Goal: Task Accomplishment & Management: Manage account settings

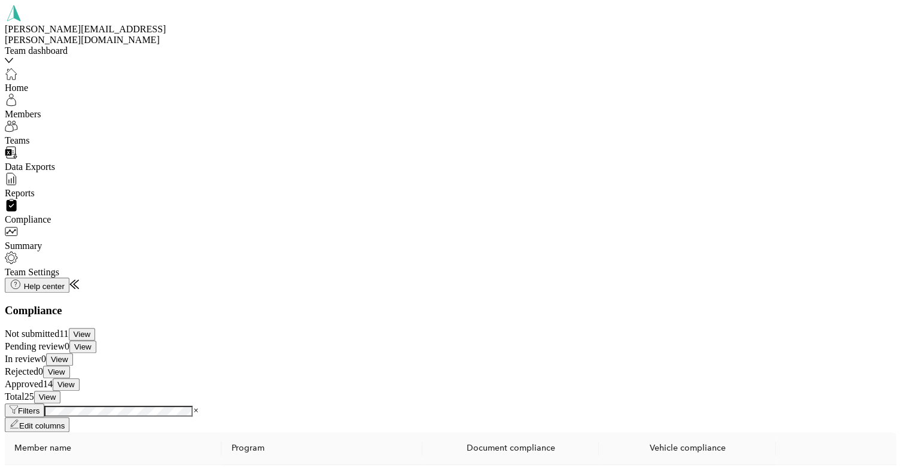
click at [80, 245] on div "Summary" at bounding box center [88, 238] width 167 height 26
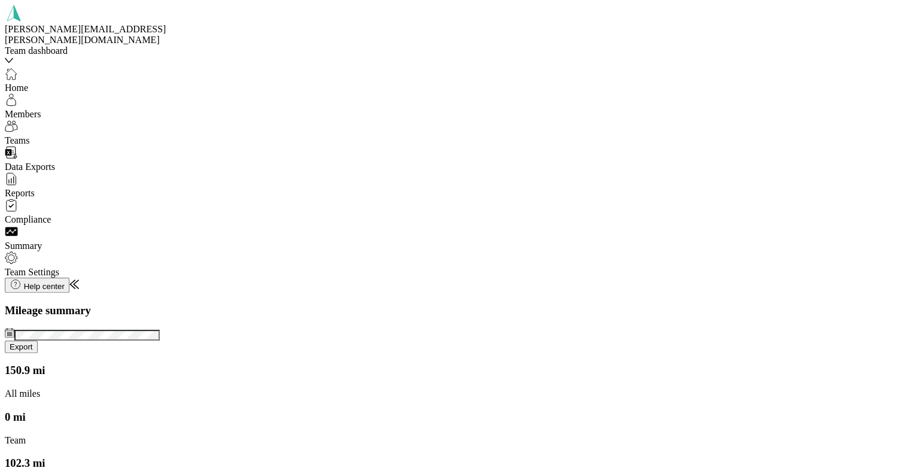
click at [35, 190] on span "Reports" at bounding box center [20, 193] width 30 height 10
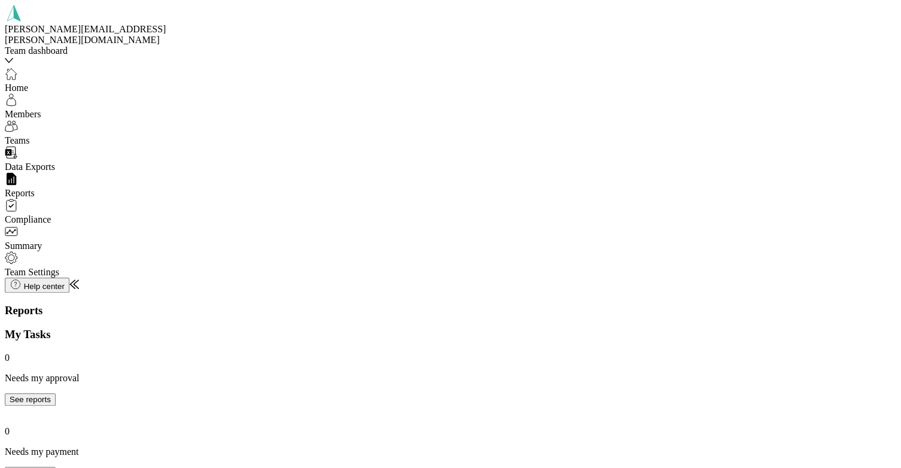
click at [47, 162] on span "Data Exports" at bounding box center [30, 167] width 50 height 10
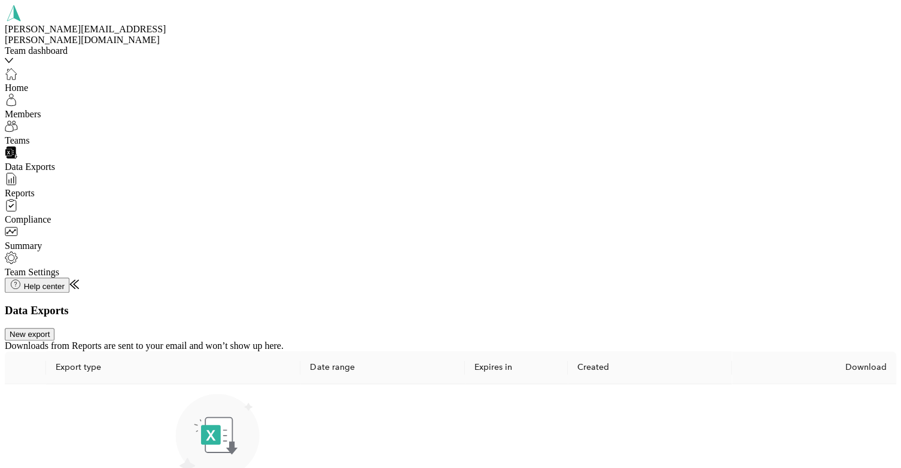
click at [30, 135] on span "Teams" at bounding box center [17, 140] width 25 height 10
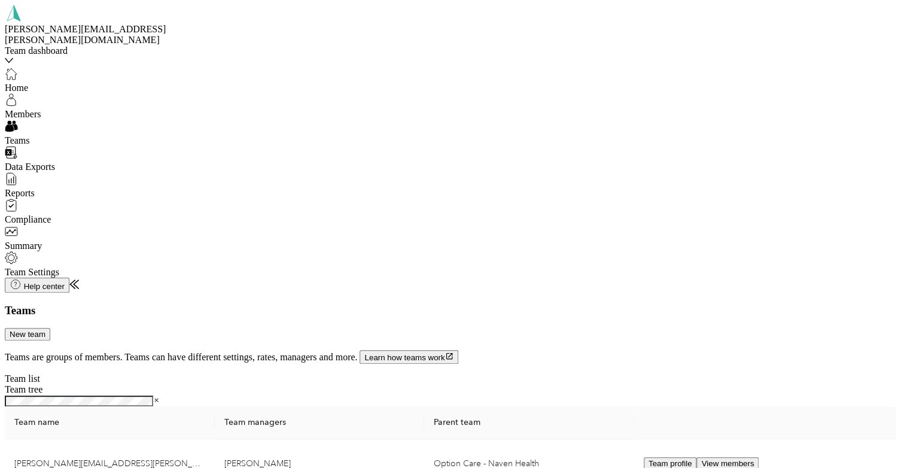
click at [29, 109] on span "Members" at bounding box center [23, 114] width 36 height 10
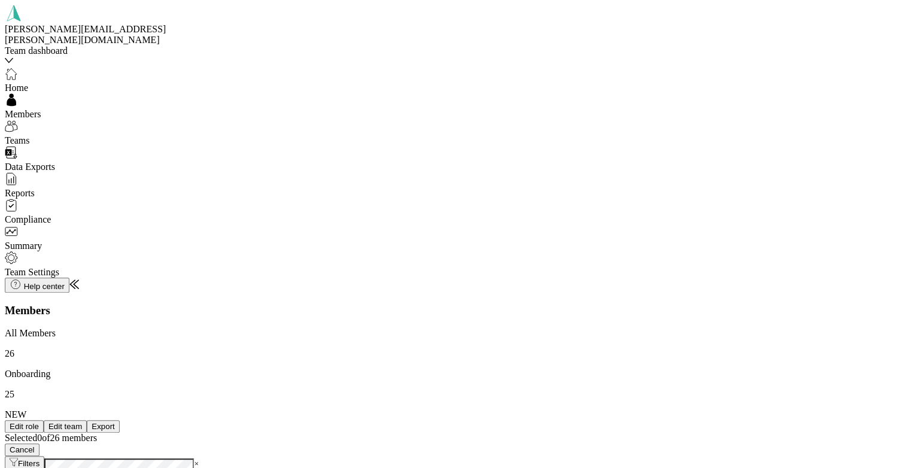
click at [209, 328] on p "All Members" at bounding box center [450, 333] width 891 height 11
click at [297, 368] on p "Onboarding" at bounding box center [450, 373] width 891 height 11
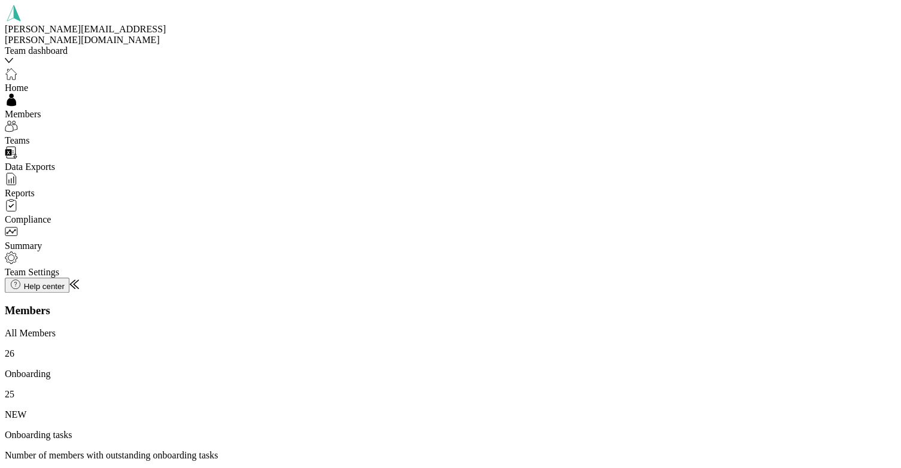
scroll to position [225, 0]
click at [30, 135] on span "Teams" at bounding box center [17, 140] width 25 height 10
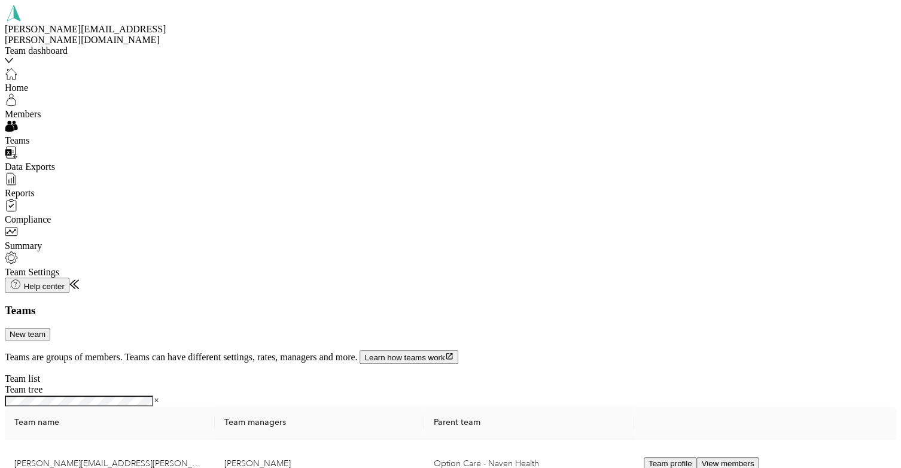
click at [45, 162] on span "Data Exports" at bounding box center [30, 167] width 50 height 10
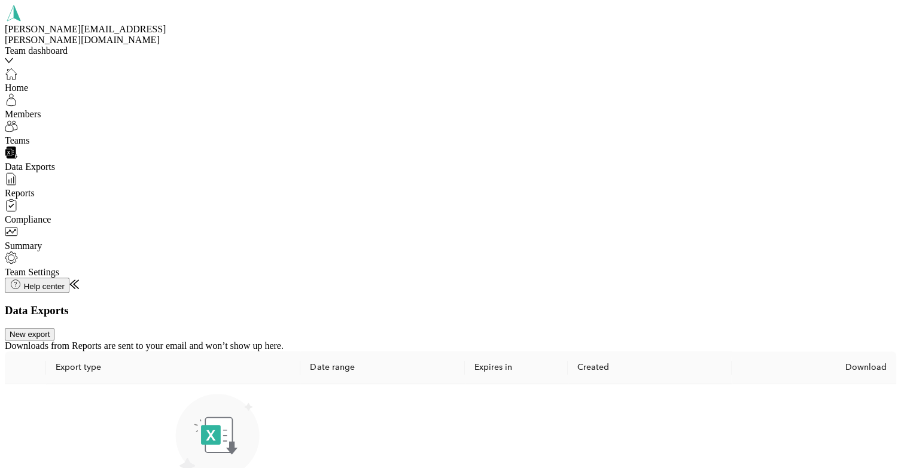
click at [35, 188] on span "Reports" at bounding box center [20, 193] width 30 height 10
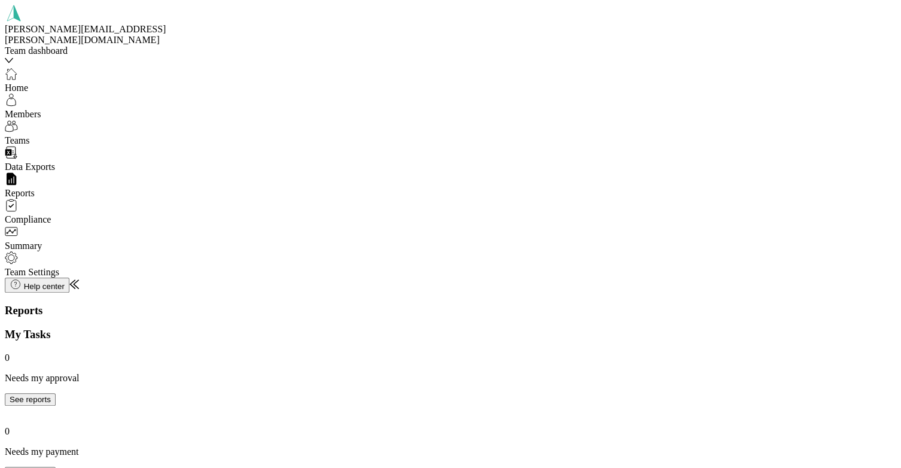
click at [28, 83] on span "Home" at bounding box center [16, 88] width 23 height 10
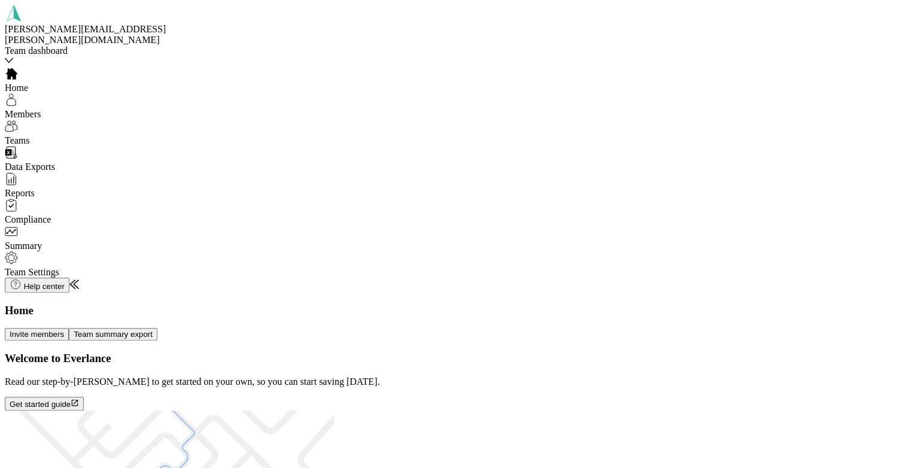
click at [157, 328] on button "Team summary export" at bounding box center [113, 334] width 89 height 13
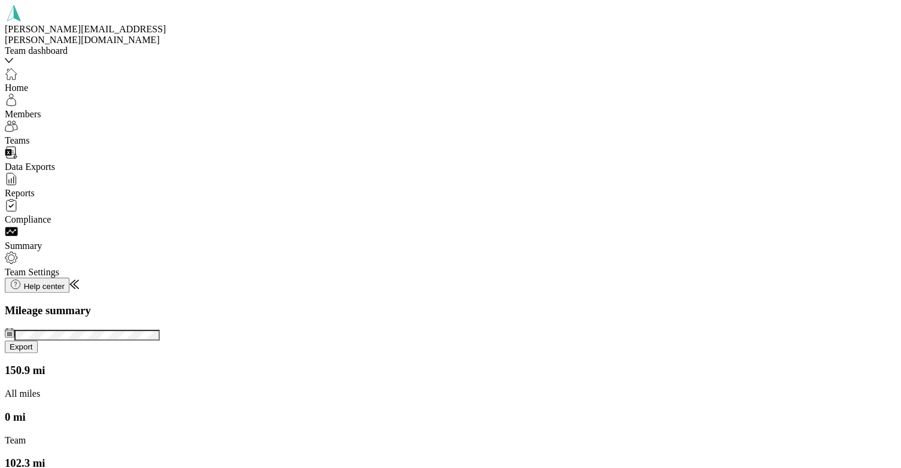
click at [90, 271] on div "Team Settings" at bounding box center [88, 264] width 167 height 26
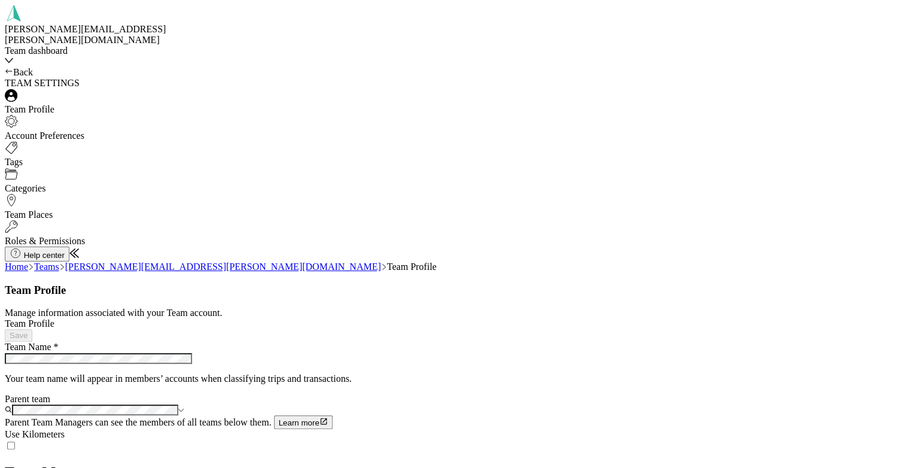
click at [77, 24] on div "[PERSON_NAME][EMAIL_ADDRESS][PERSON_NAME][DOMAIN_NAME]" at bounding box center [88, 35] width 167 height 22
click at [51, 89] on div "Team dashboard" at bounding box center [208, 77] width 401 height 23
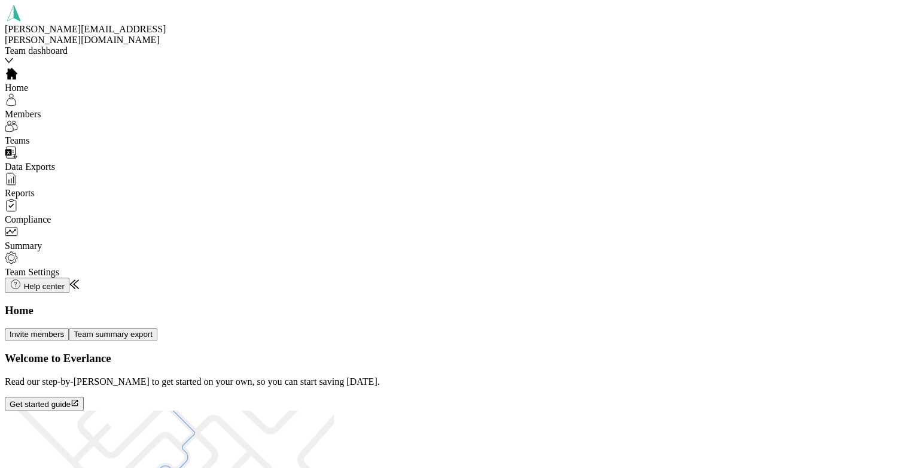
scroll to position [404, 0]
